Goal: Transaction & Acquisition: Purchase product/service

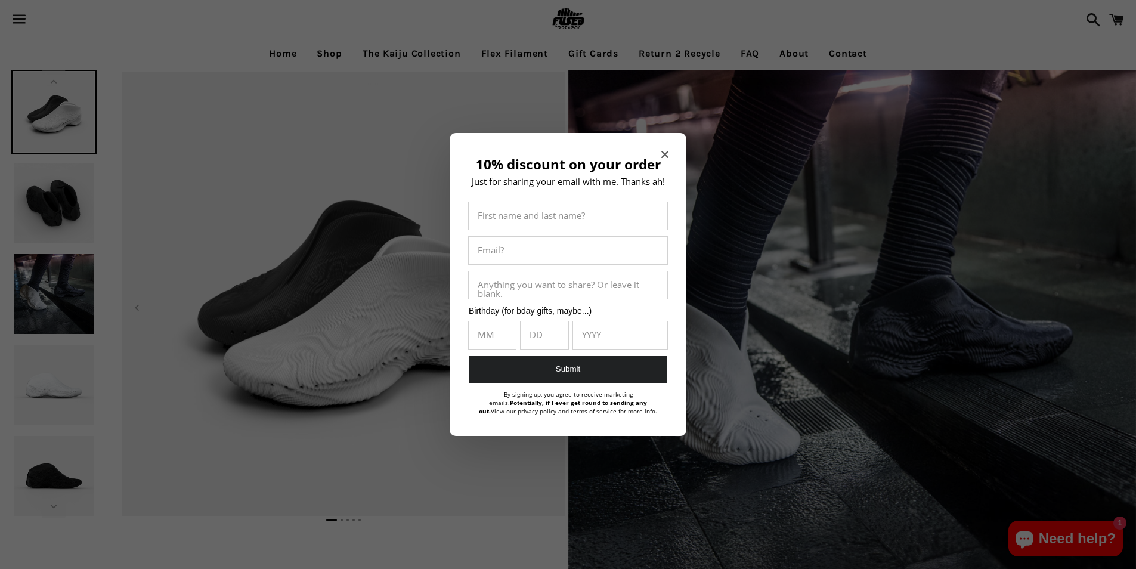
select select "**********"
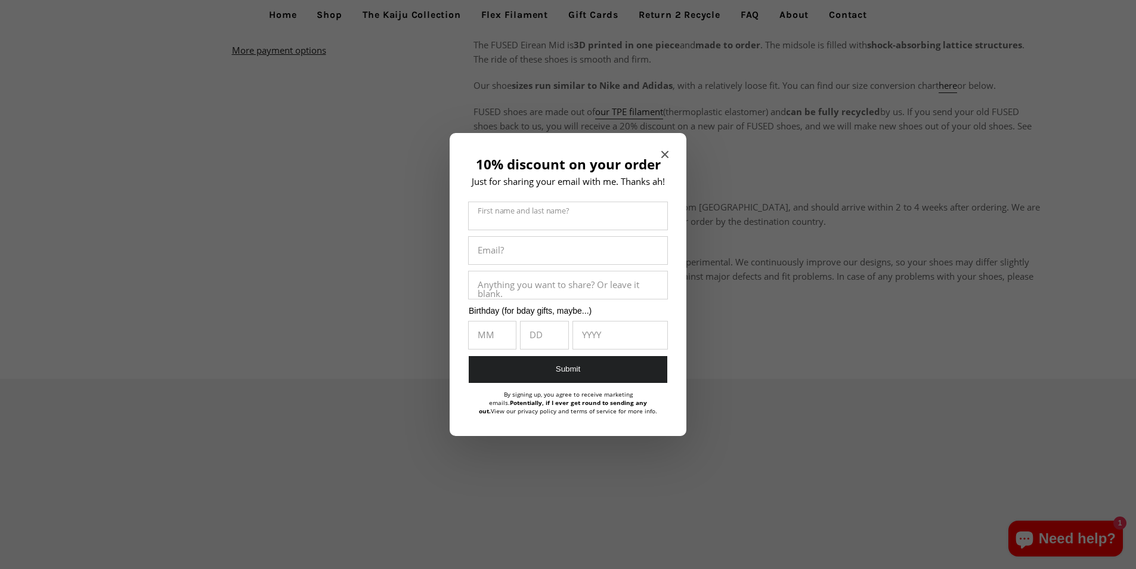
scroll to position [849, 0]
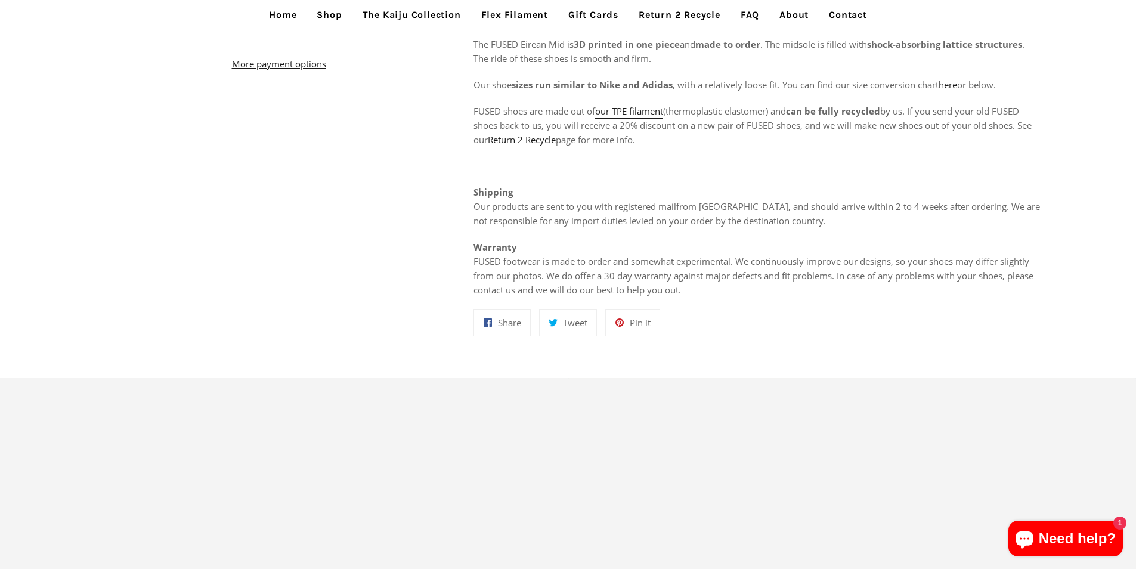
click at [194, 4] on ul "Home Shop The Kaiju Collection Flex Filament Gift Cards Return 2 Recycle FAQ Ab…" at bounding box center [568, 15] width 1136 height 30
click at [287, 10] on link "Home" at bounding box center [282, 15] width 45 height 30
